Goal: Transaction & Acquisition: Purchase product/service

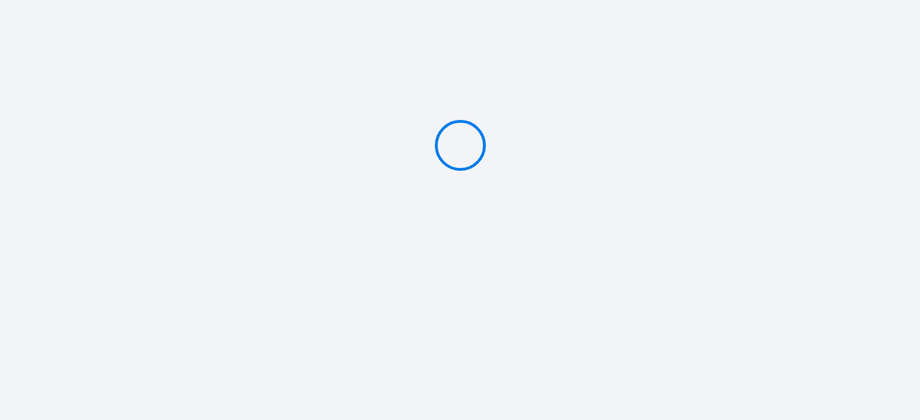
type input "Deposit 254 €"
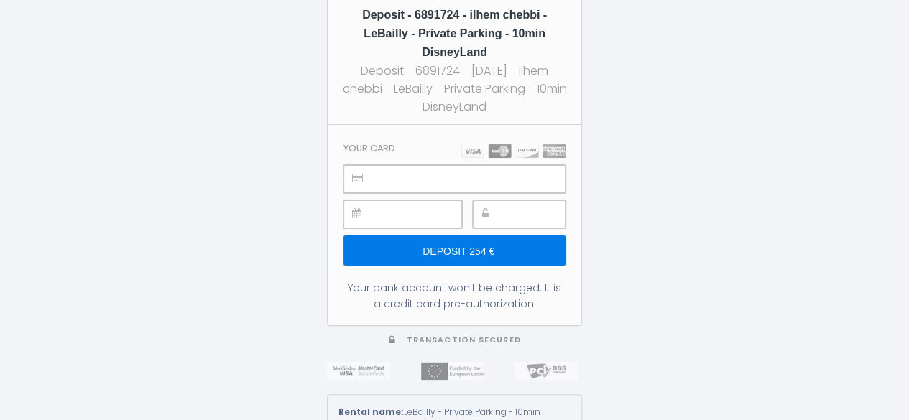
click at [476, 236] on input "Deposit 254 €" at bounding box center [454, 251] width 222 height 30
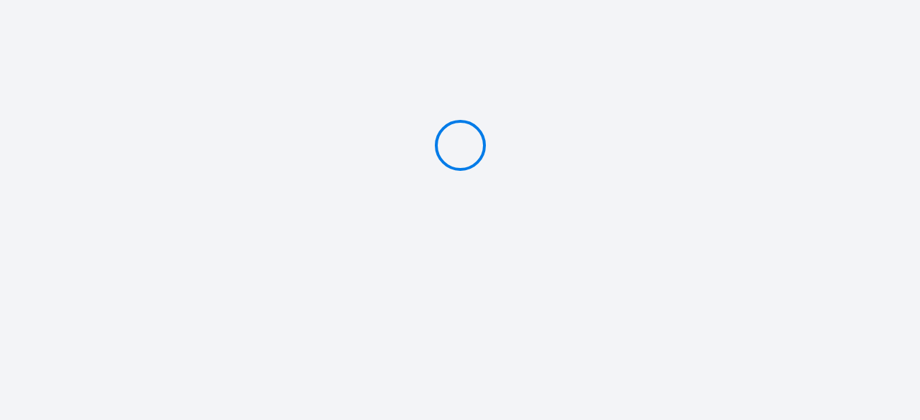
type input "Deposit 254 €"
click at [476, 150] on icon at bounding box center [460, 145] width 65 height 65
click at [476, 150] on icon at bounding box center [460, 146] width 54 height 54
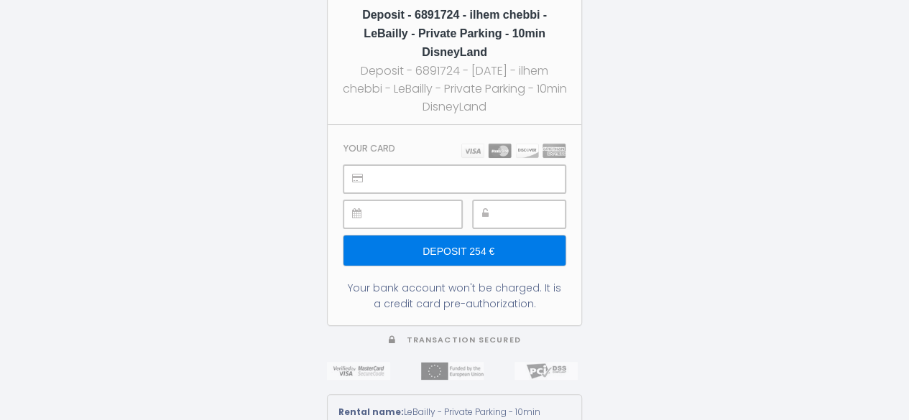
click at [451, 240] on input "Deposit 254 €" at bounding box center [454, 251] width 222 height 30
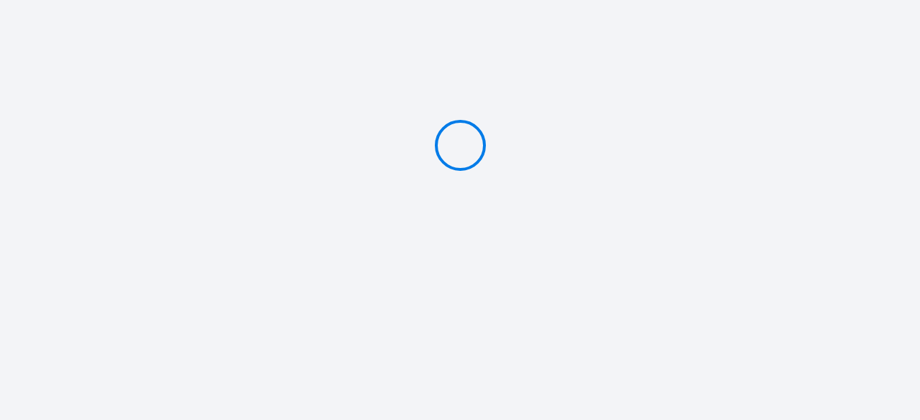
type input "Deposit 254 €"
